Goal: Information Seeking & Learning: Learn about a topic

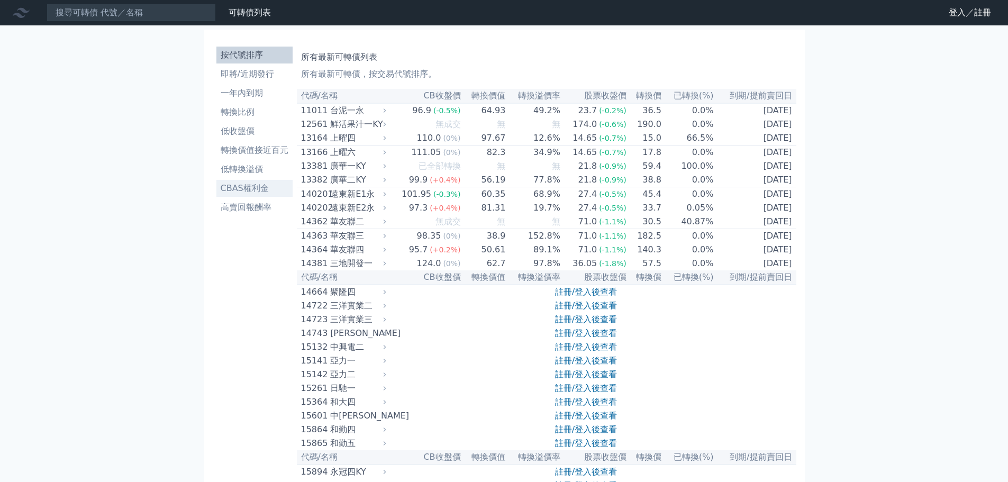
click at [265, 188] on li "CBAS權利金" at bounding box center [254, 188] width 76 height 13
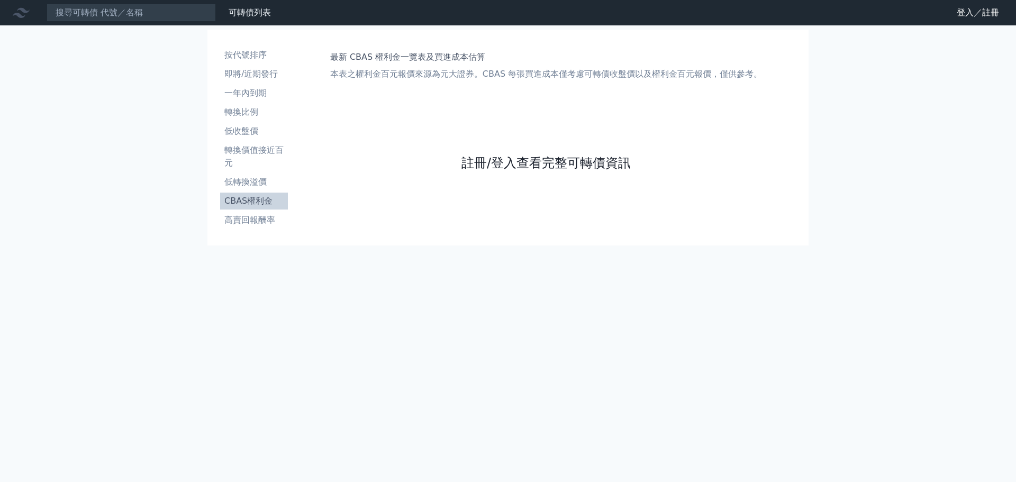
click at [497, 160] on link "註冊/登入查看完整可轉債資訊" at bounding box center [545, 163] width 169 height 17
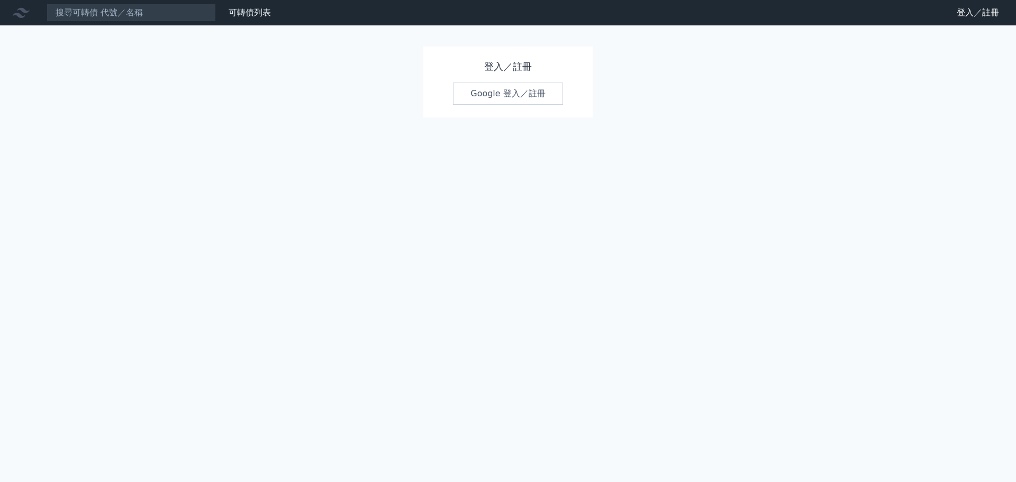
click at [496, 95] on link "Google 登入／註冊" at bounding box center [508, 94] width 110 height 22
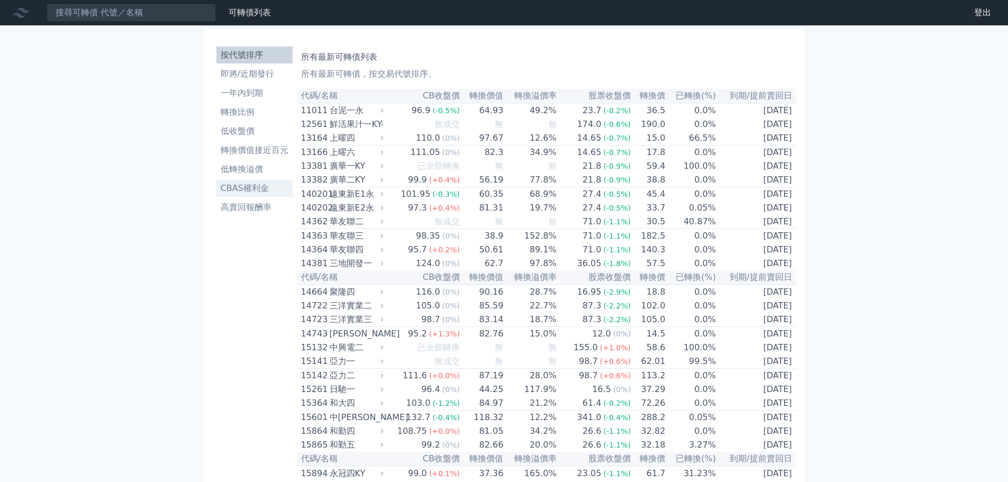
click at [266, 194] on li "CBAS權利金" at bounding box center [254, 188] width 76 height 13
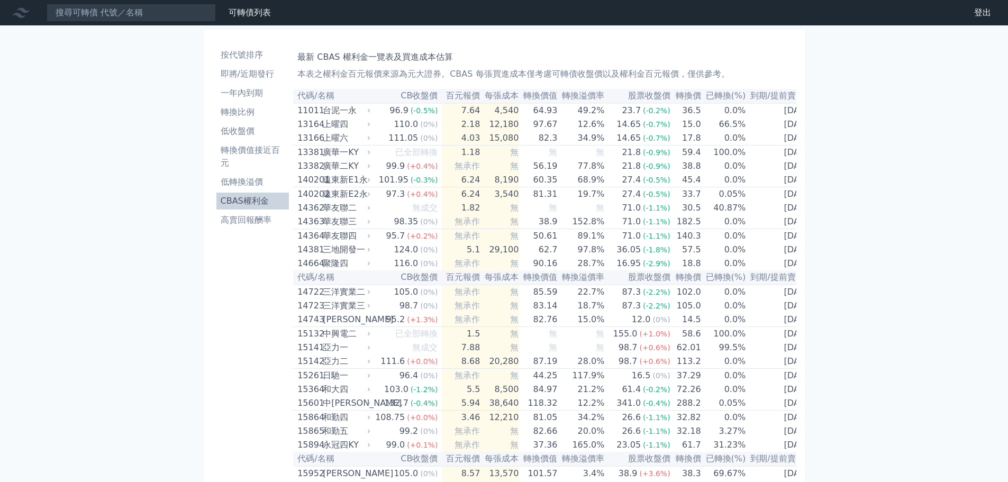
click at [262, 195] on link "CBAS權利金" at bounding box center [252, 201] width 73 height 17
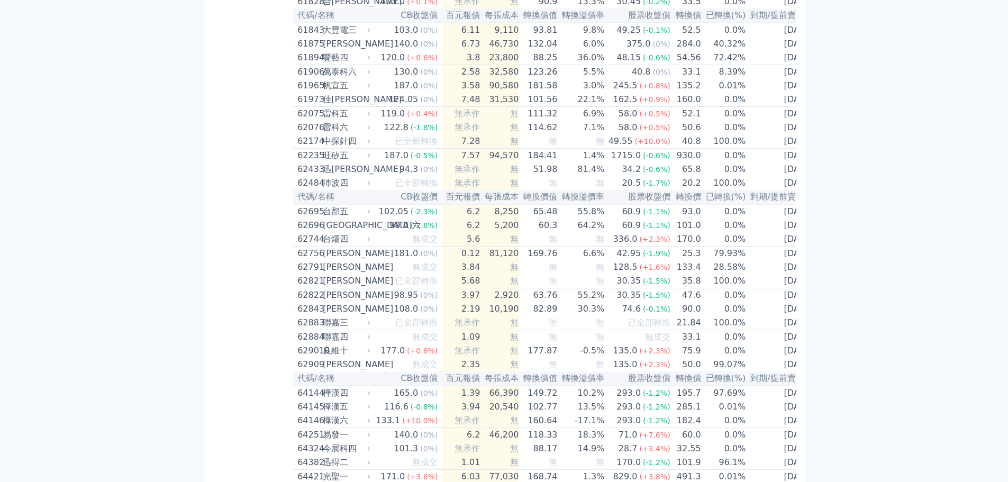
scroll to position [3916, 0]
